Goal: Download file/media

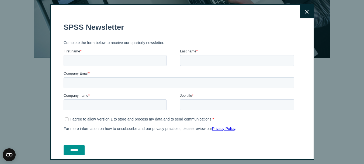
scroll to position [132, 0]
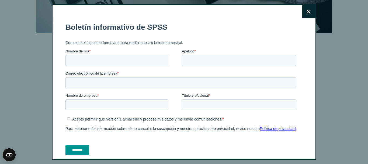
drag, startPoint x: 366, startPoint y: 16, endPoint x: 368, endPoint y: 42, distance: 26.8
click at [305, 12] on button "Cerca" at bounding box center [308, 11] width 13 height 13
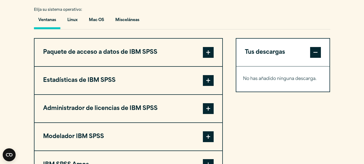
scroll to position [467, 0]
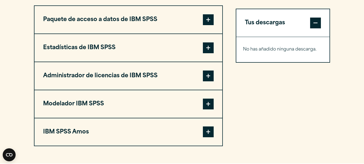
click at [211, 47] on span at bounding box center [208, 47] width 11 height 11
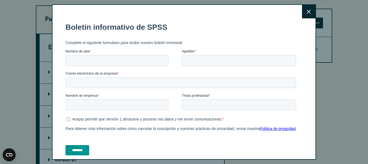
click at [307, 10] on icon at bounding box center [309, 12] width 4 height 4
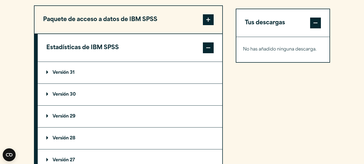
click at [47, 72] on p "Versión 31" at bounding box center [60, 72] width 28 height 4
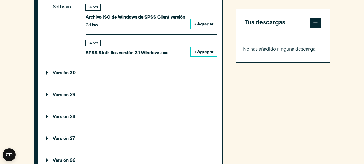
scroll to position [580, 0]
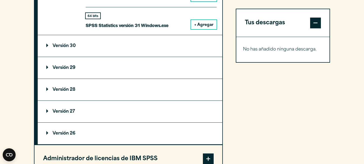
click at [47, 68] on p "Versión 29" at bounding box center [60, 68] width 29 height 4
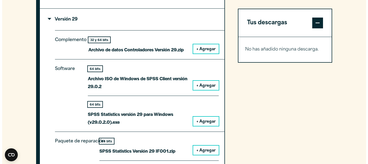
scroll to position [631, 0]
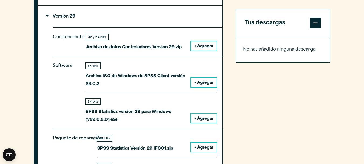
click at [205, 81] on font "+ Agregar" at bounding box center [203, 83] width 19 height 4
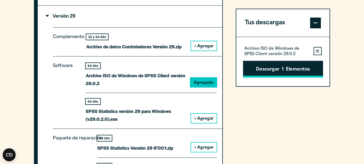
click at [285, 67] on button "Descargar 1 Elementos" at bounding box center [283, 69] width 80 height 17
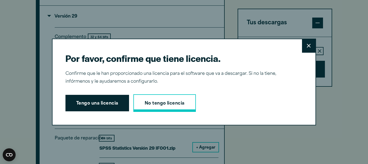
click at [145, 104] on font "No tengo licencia" at bounding box center [165, 103] width 40 height 4
